Goal: Task Accomplishment & Management: Manage account settings

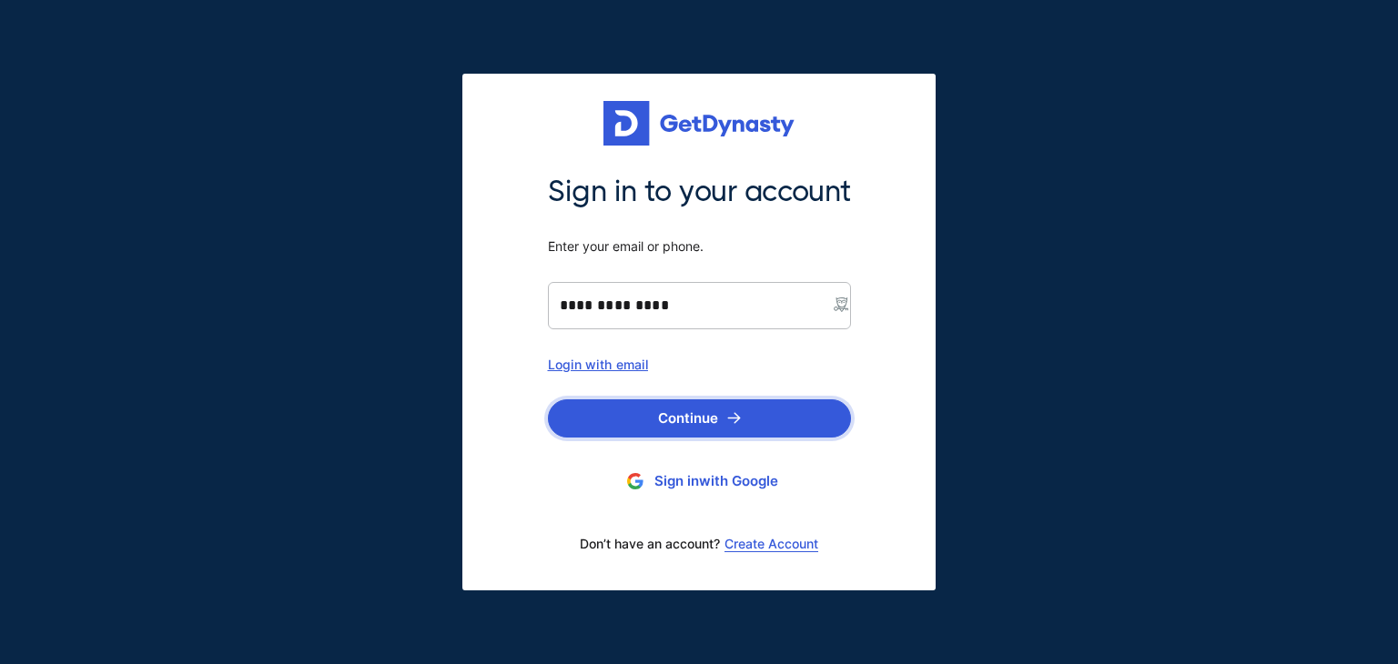
type input "**********"
click at [727, 423] on img "submit" at bounding box center [734, 418] width 14 height 12
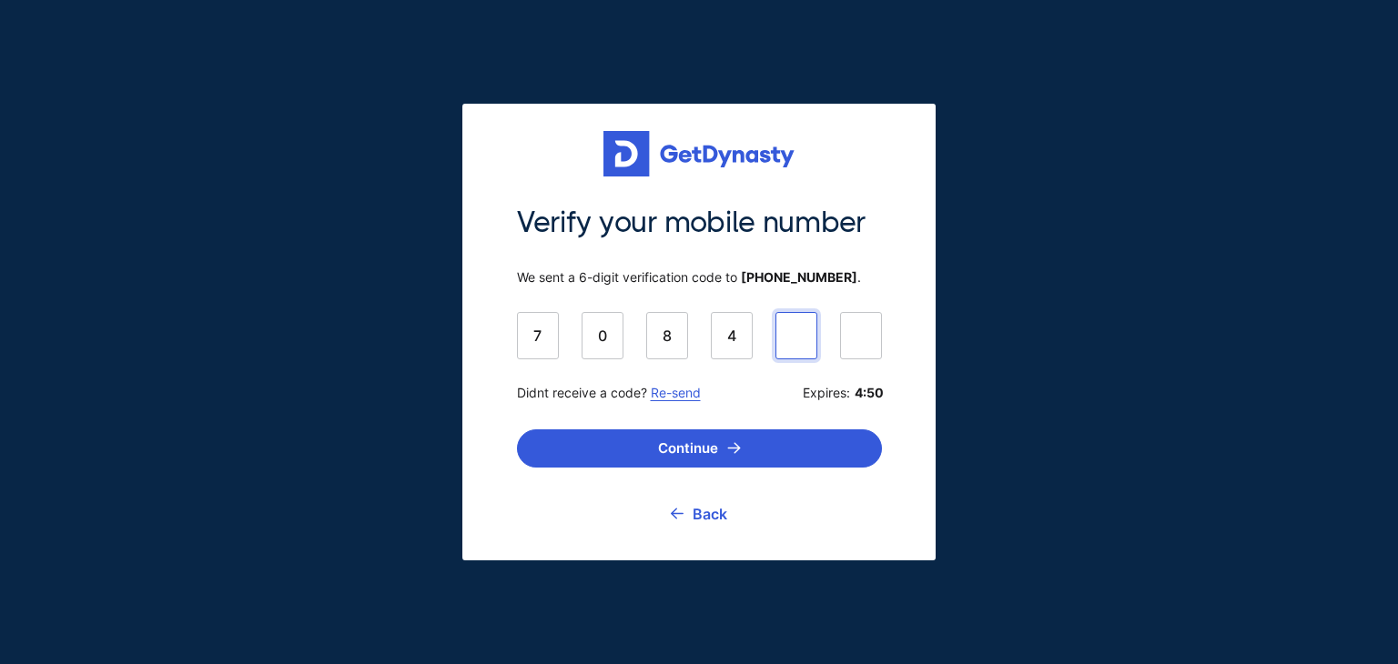
type input "******"
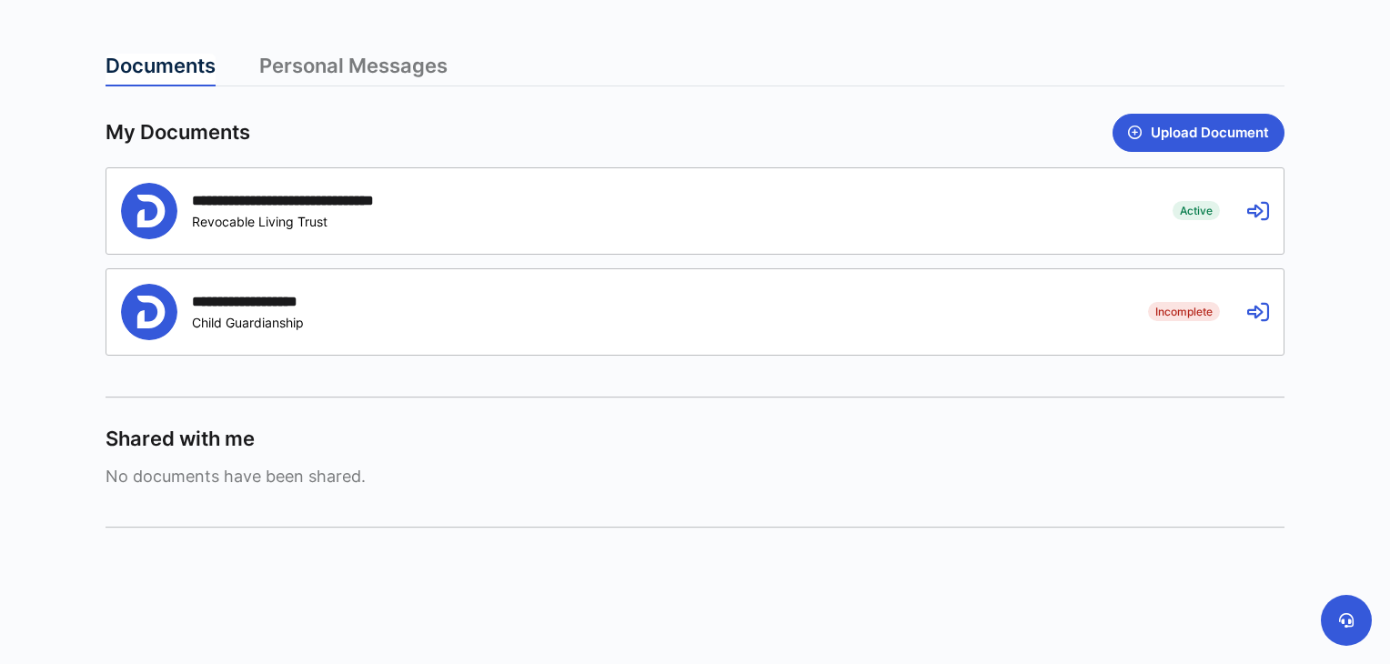
scroll to position [455, 0]
click at [1255, 209] on icon at bounding box center [1258, 210] width 22 height 22
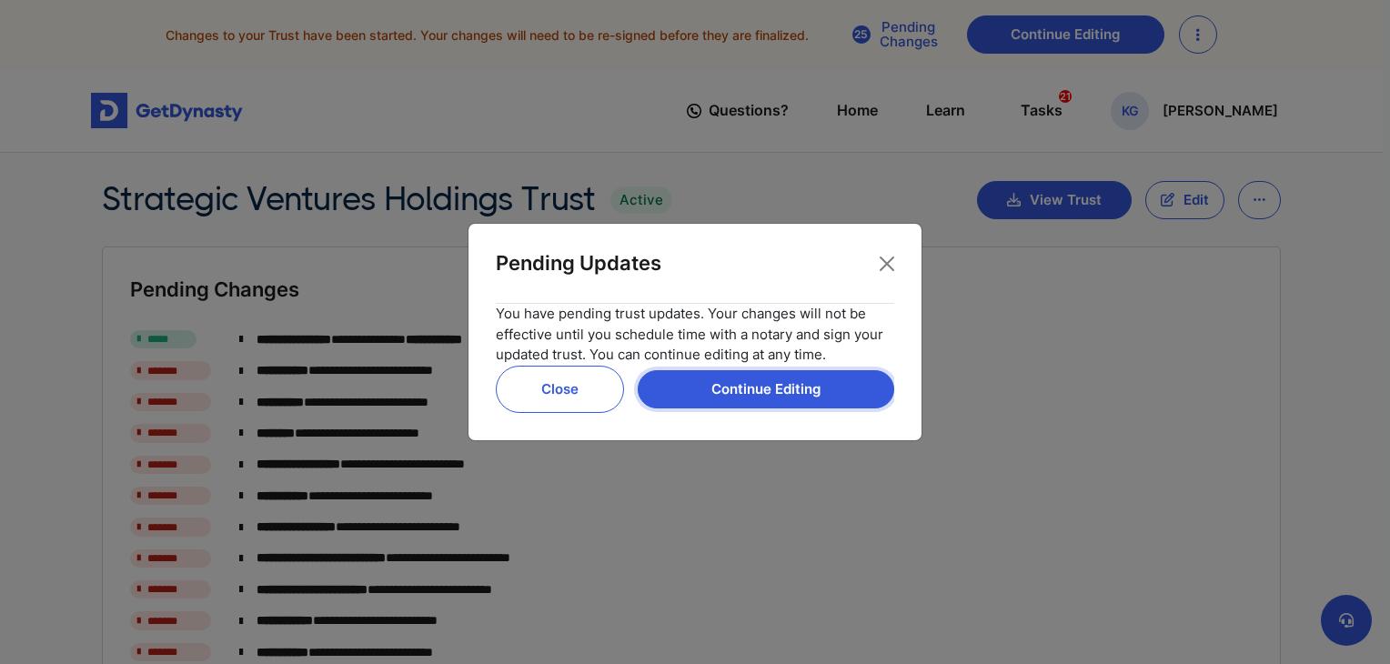
click at [764, 399] on button "Continue Editing" at bounding box center [766, 389] width 257 height 38
click at [771, 395] on button "Continue Editing" at bounding box center [766, 389] width 257 height 38
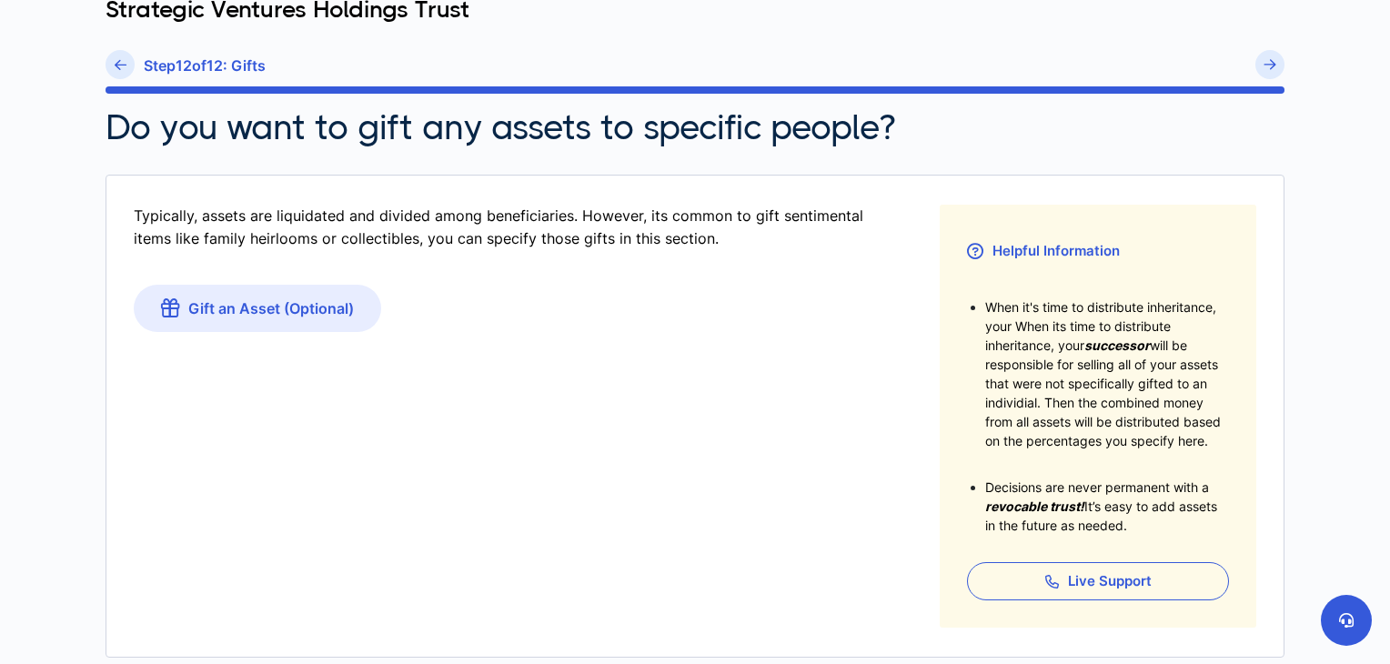
scroll to position [364, 0]
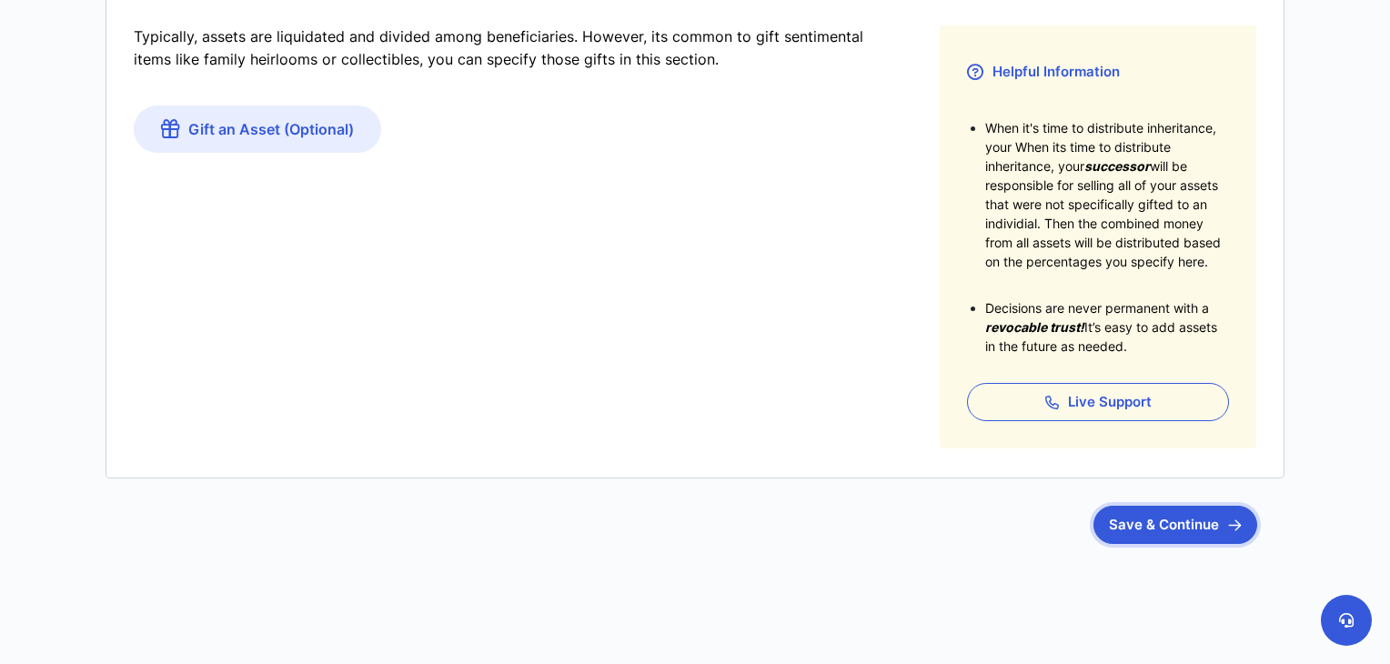
click at [1220, 529] on button "Save & Continue" at bounding box center [1176, 525] width 164 height 38
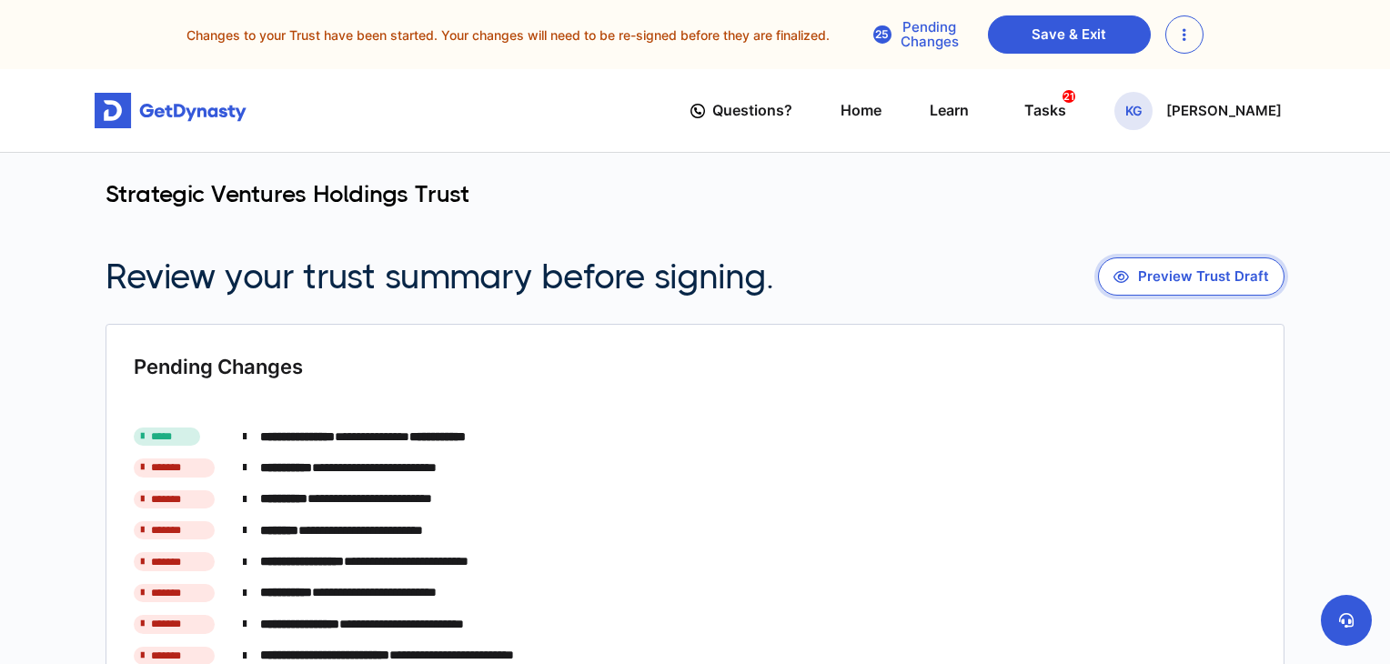
click at [1167, 276] on button "Preview Trust Draft" at bounding box center [1191, 276] width 187 height 38
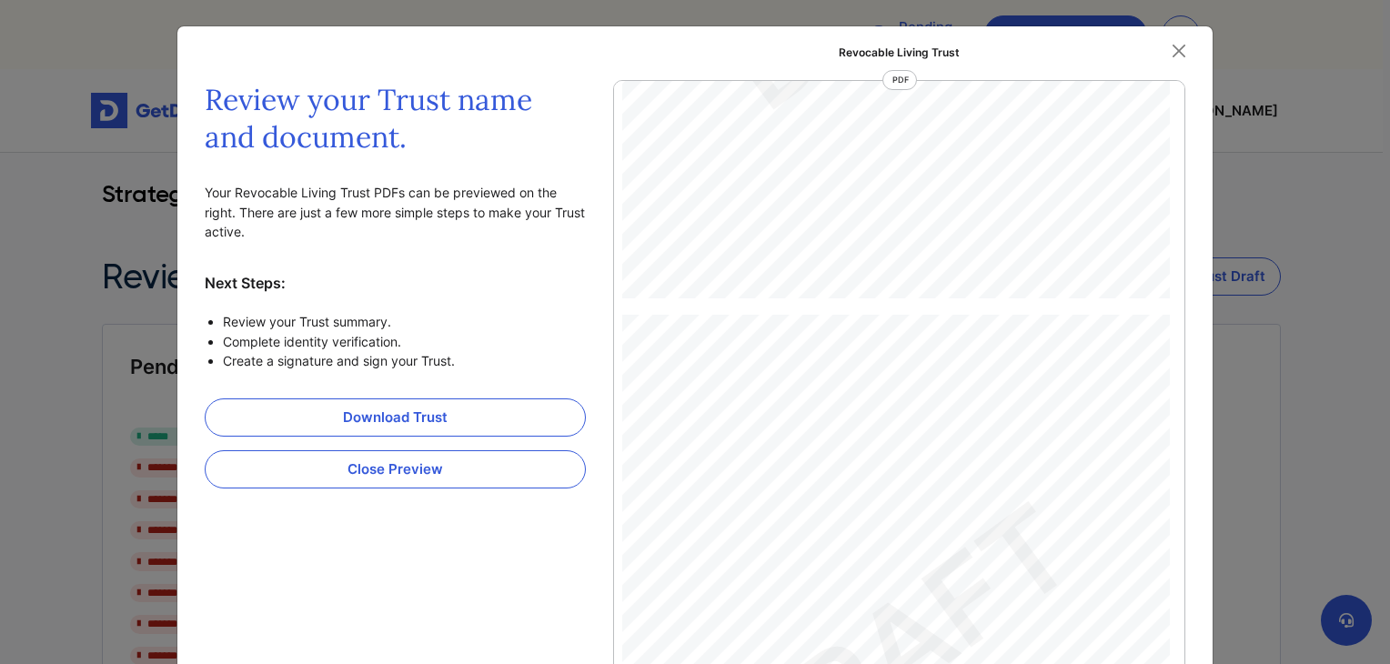
scroll to position [29847, 0]
click at [1176, 52] on button "Close" at bounding box center [1179, 50] width 27 height 27
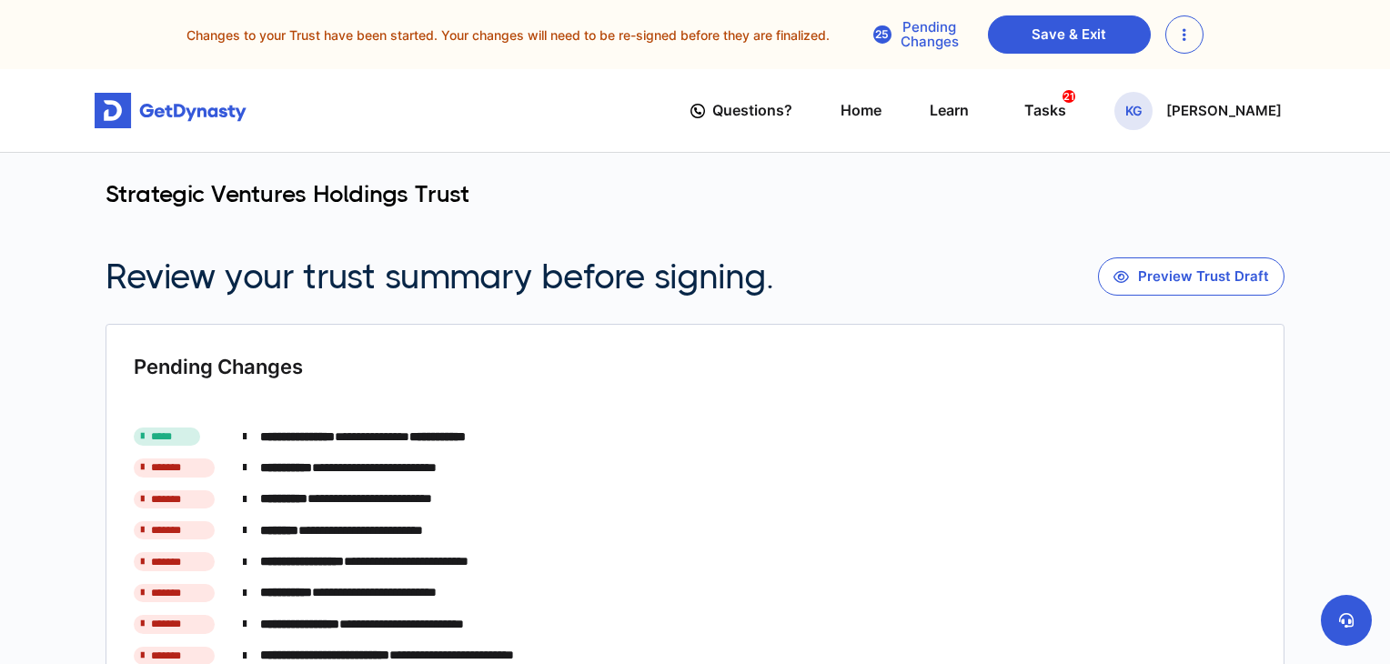
click at [924, 34] on div "Pending Changes" at bounding box center [916, 34] width 113 height 29
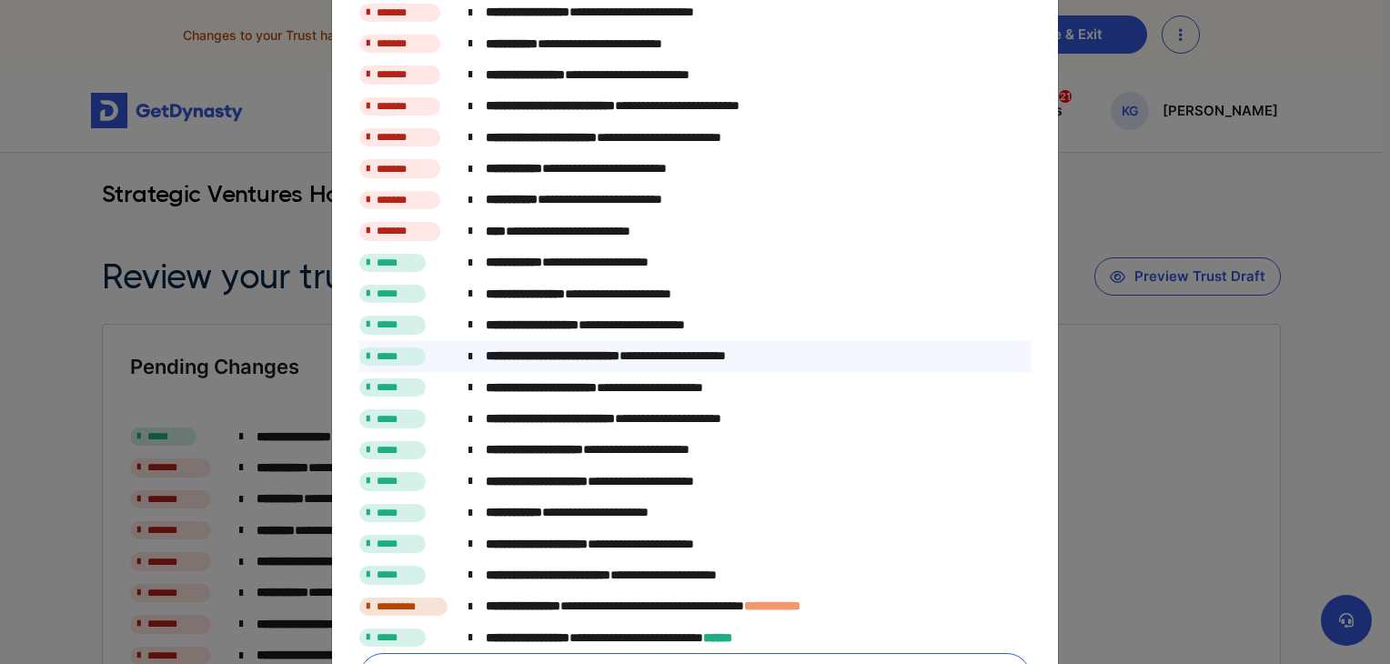
scroll to position [273, 0]
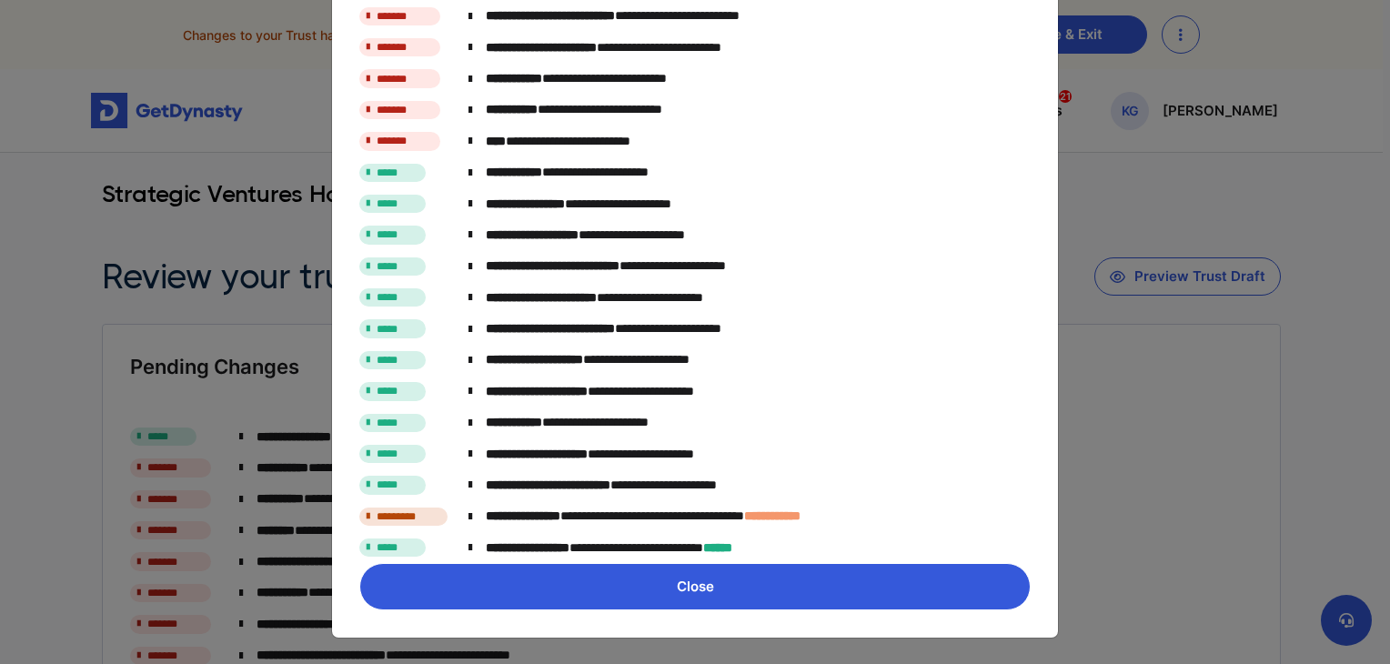
click at [670, 589] on button "Close" at bounding box center [694, 586] width 671 height 47
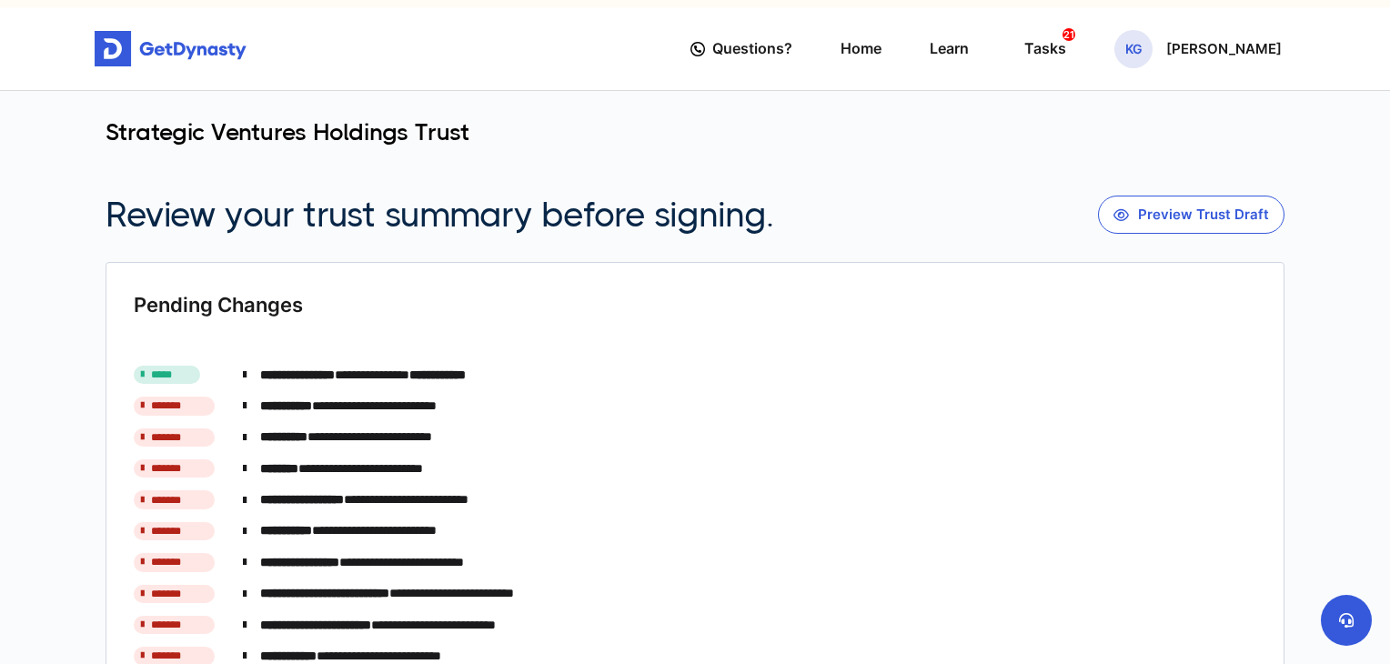
scroll to position [0, 0]
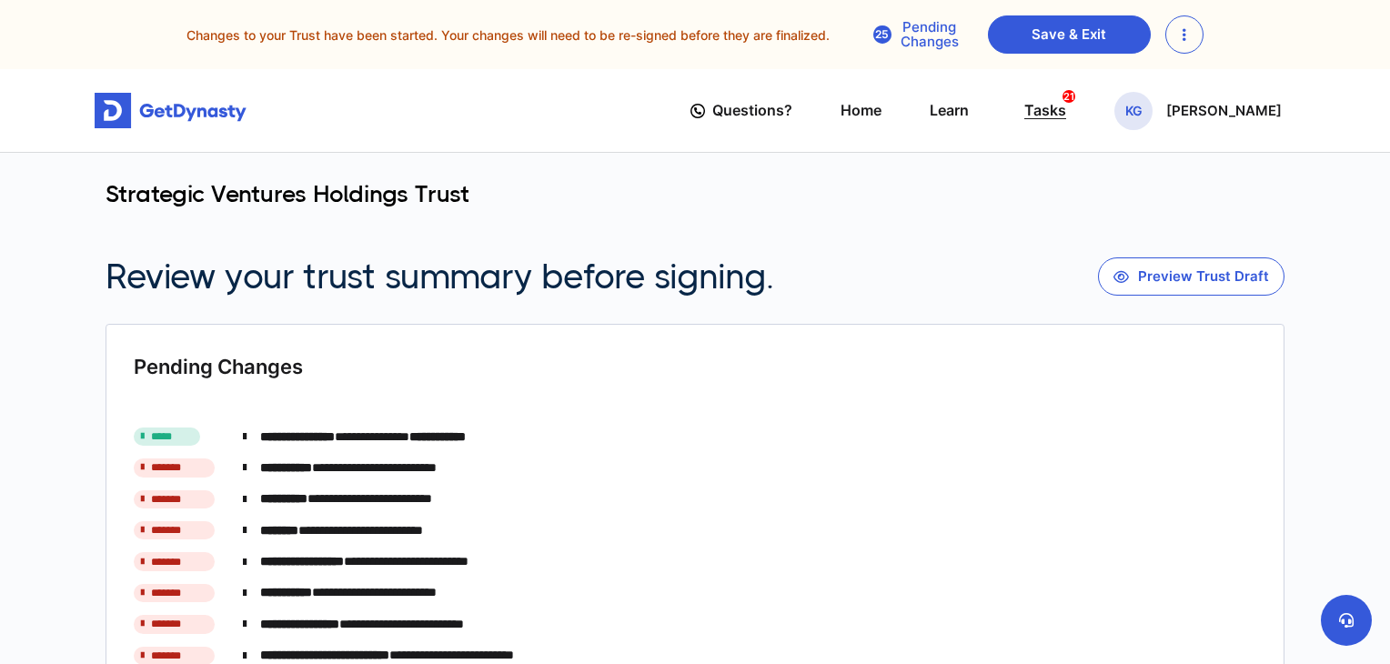
click at [1066, 117] on div "Tasks 21" at bounding box center [1046, 111] width 42 height 34
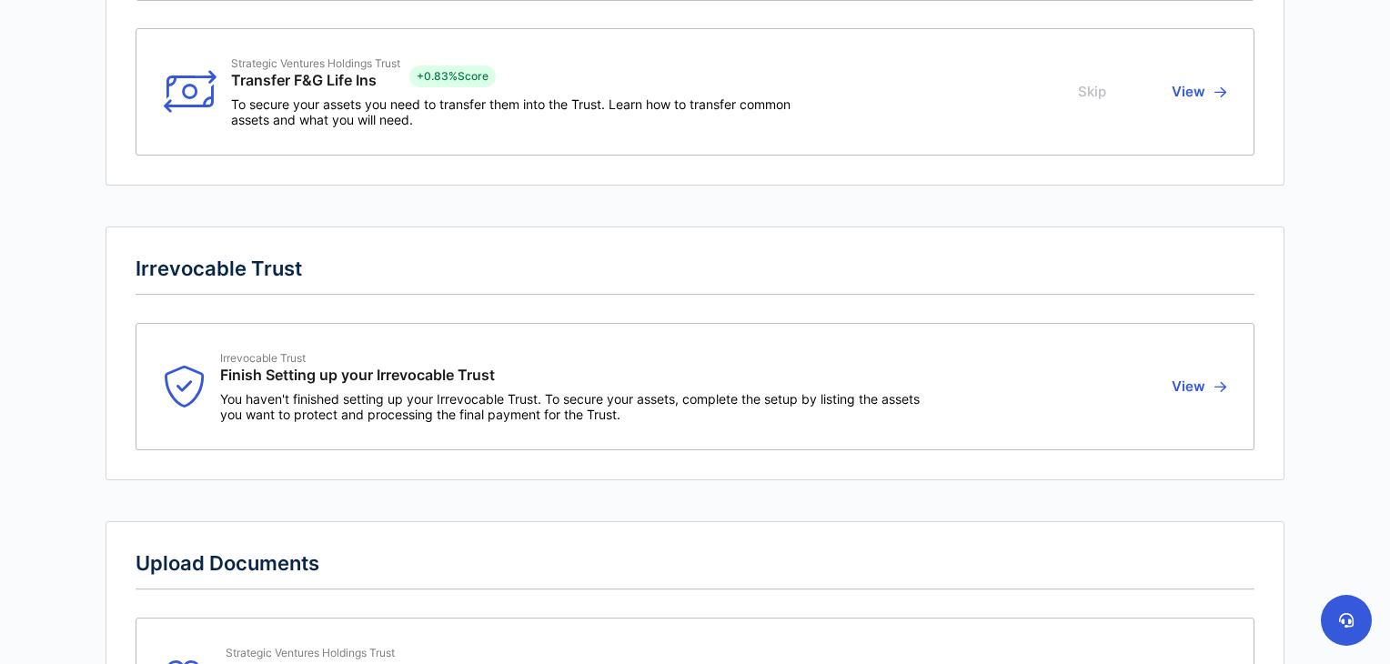
scroll to position [2730, 0]
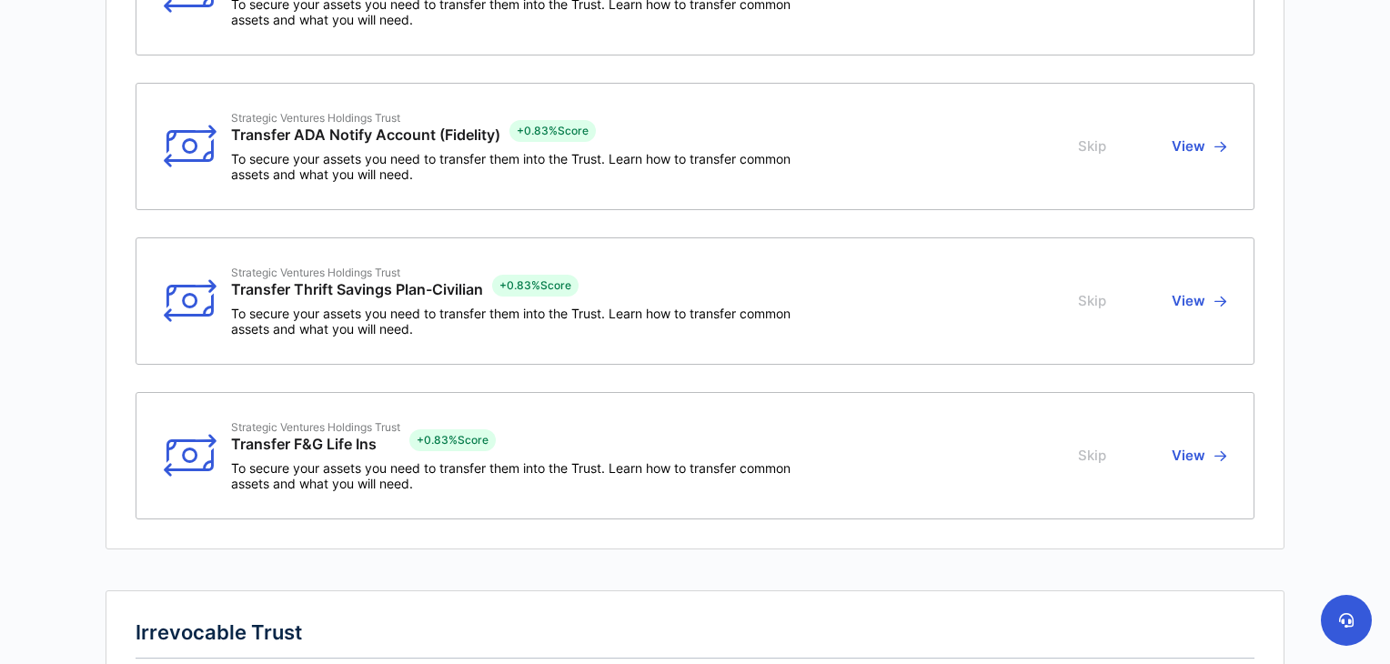
click at [1186, 456] on button "View" at bounding box center [1196, 455] width 60 height 71
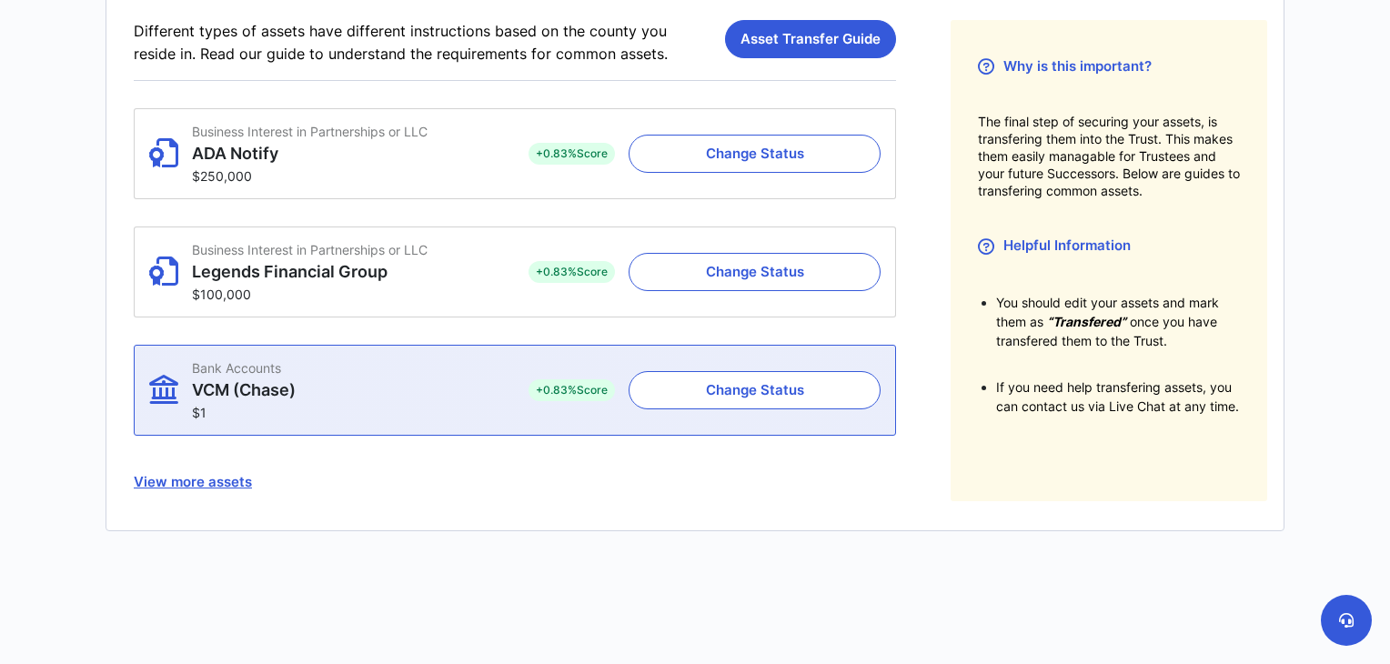
scroll to position [193, 0]
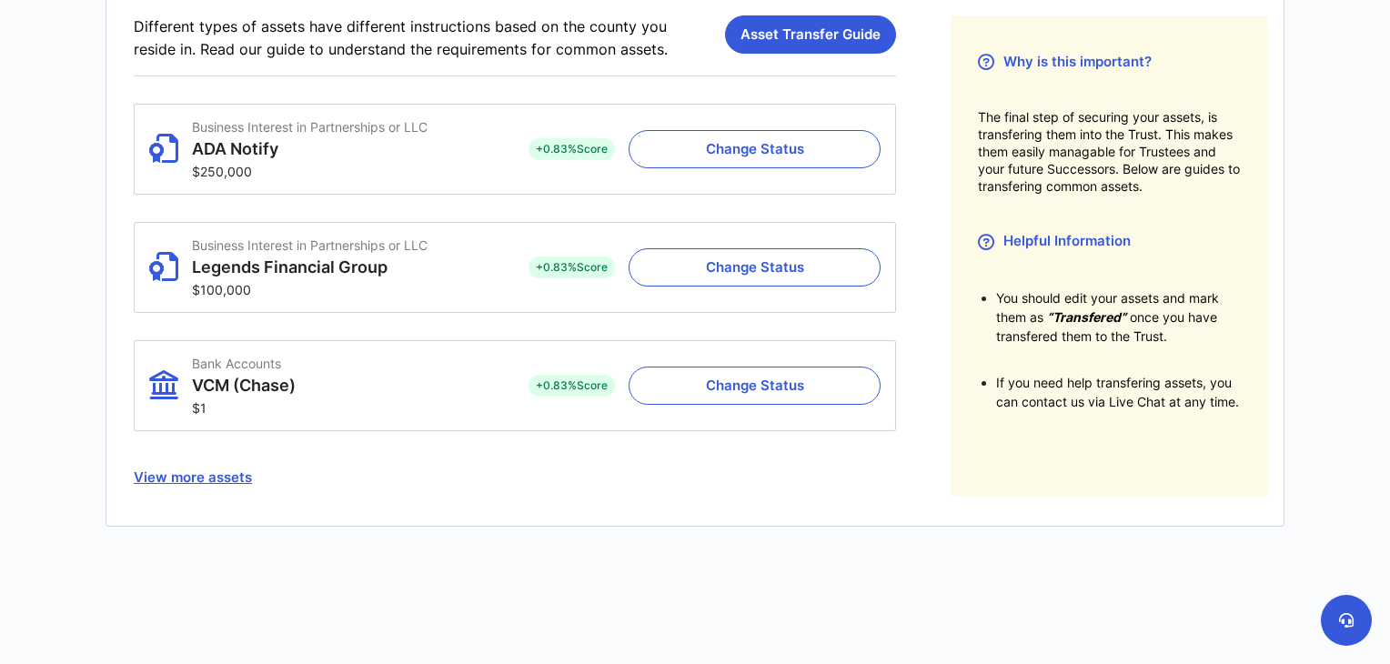
click at [194, 476] on button "View more assets" at bounding box center [515, 478] width 762 height 38
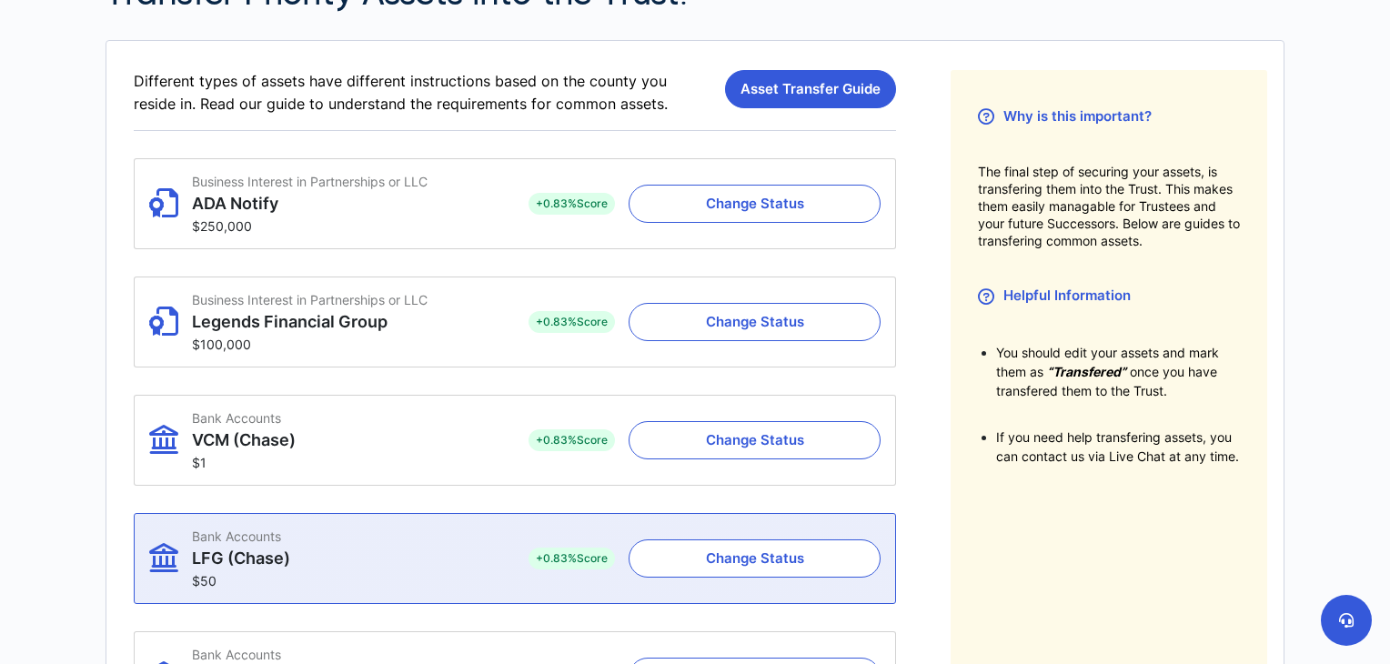
scroll to position [43, 0]
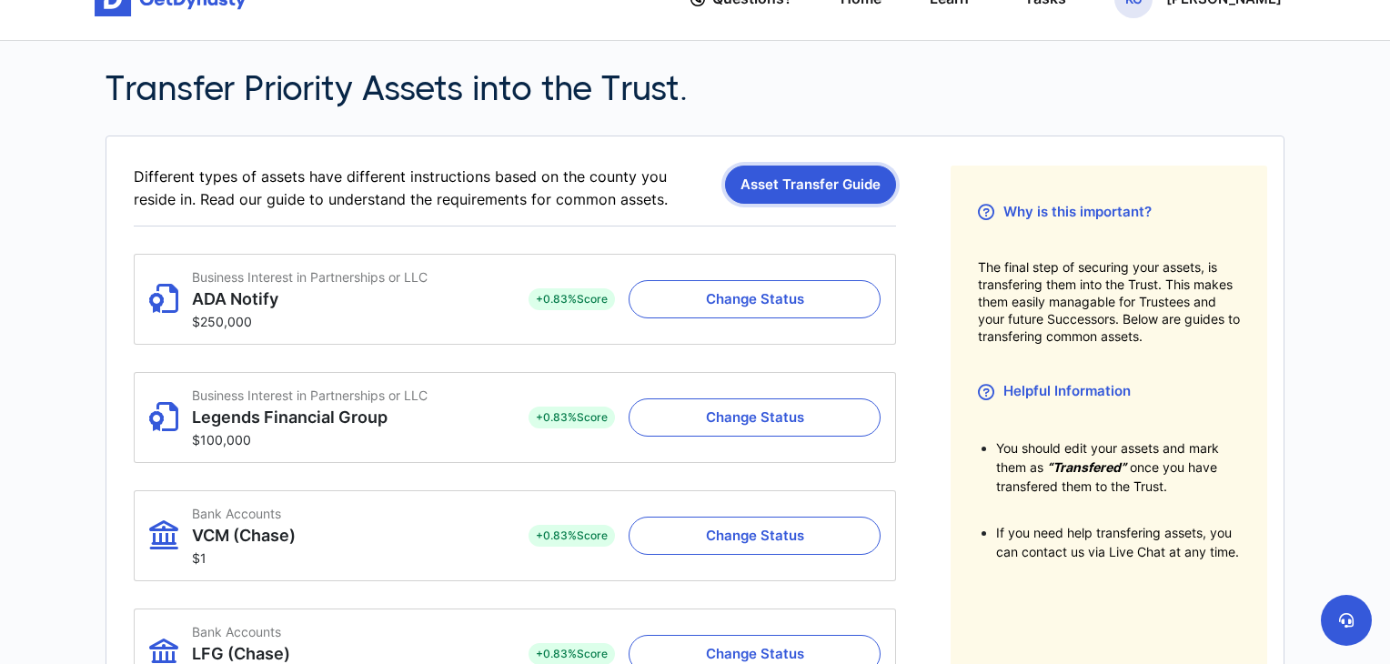
click at [779, 179] on link "Asset Transfer Guide" at bounding box center [810, 185] width 171 height 38
